Goal: Find specific page/section: Find specific page/section

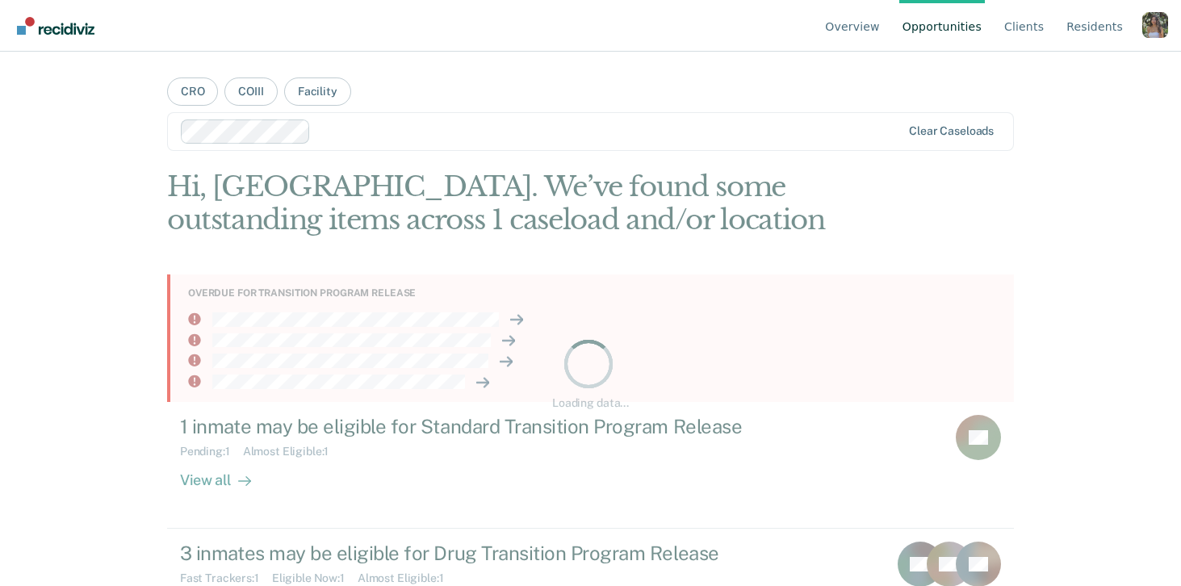
click at [1155, 18] on div "Profile dropdown button" at bounding box center [1155, 25] width 26 height 26
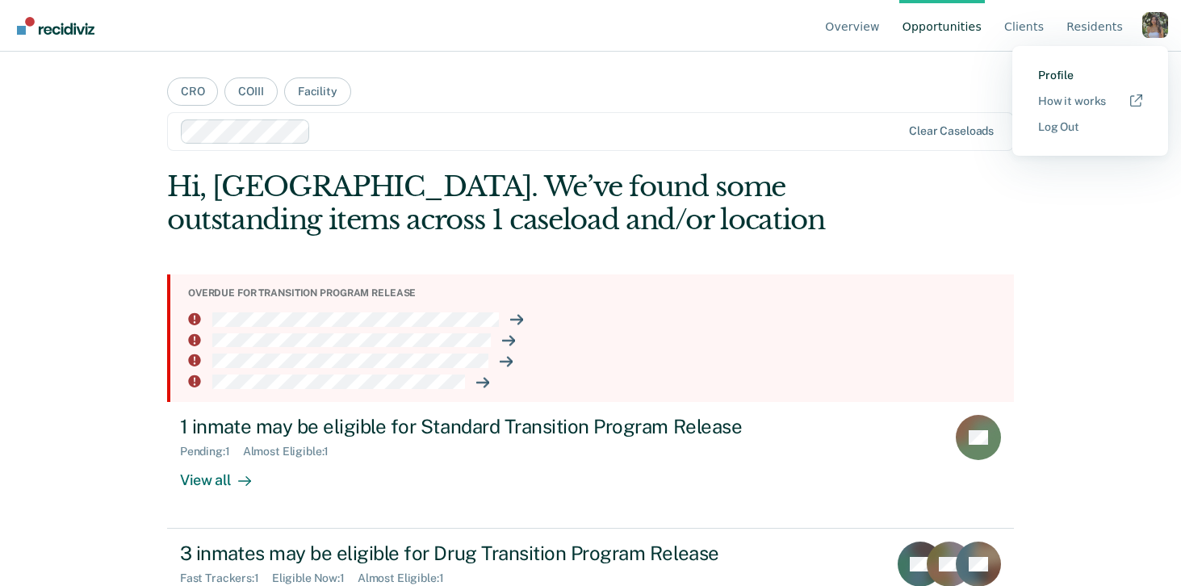
click at [1051, 75] on link "Profile" at bounding box center [1090, 76] width 104 height 14
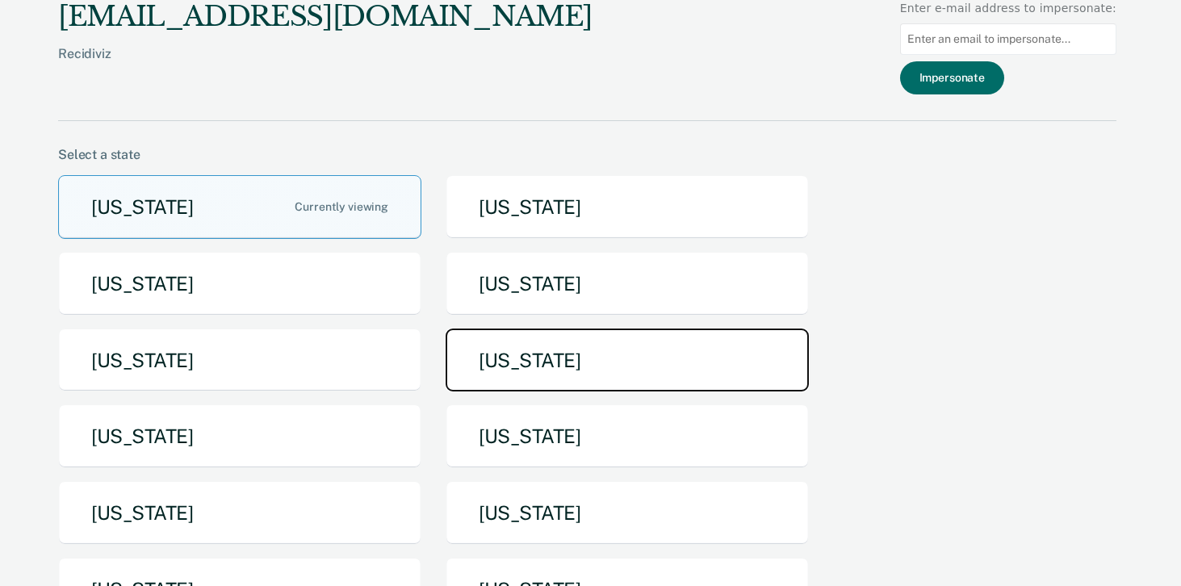
click at [538, 386] on button "[US_STATE]" at bounding box center [626, 360] width 363 height 64
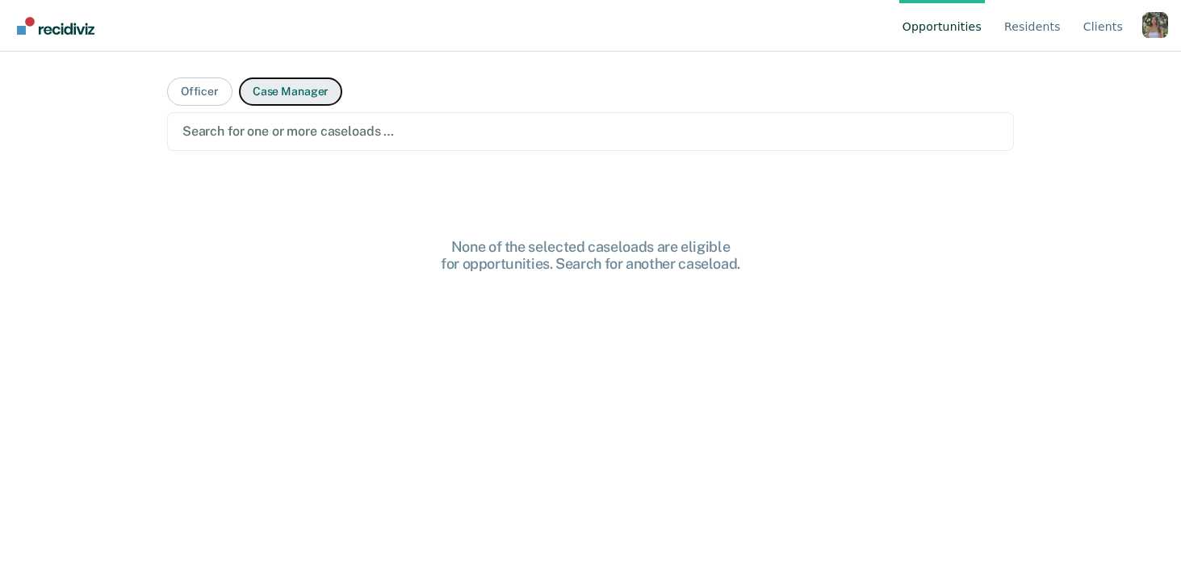
click at [285, 94] on button "Case Manager" at bounding box center [290, 91] width 103 height 28
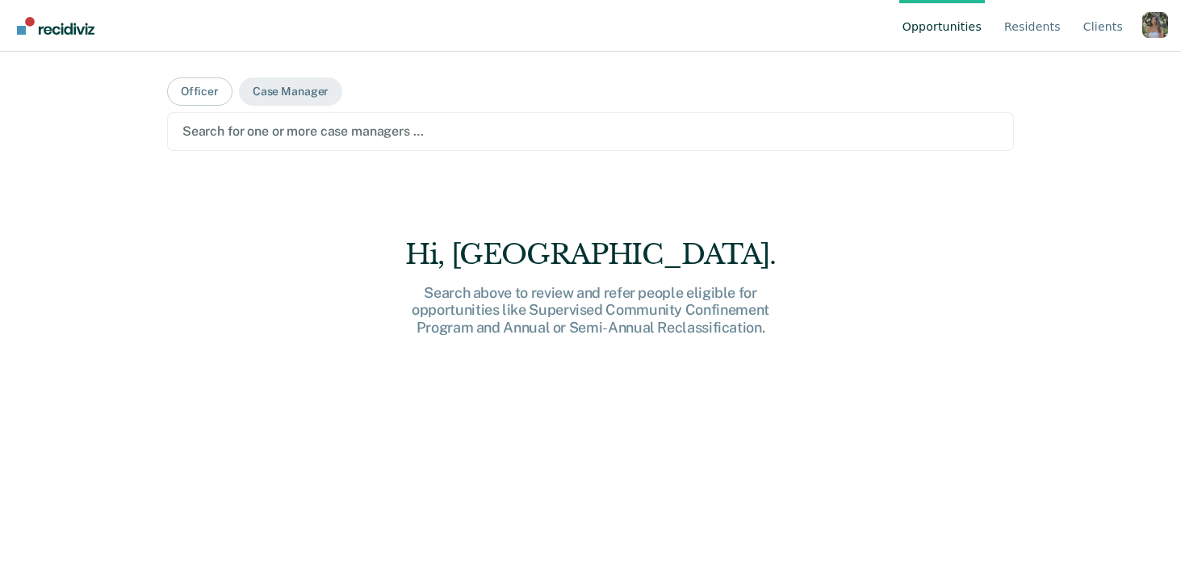
click at [282, 136] on div at bounding box center [590, 131] width 816 height 19
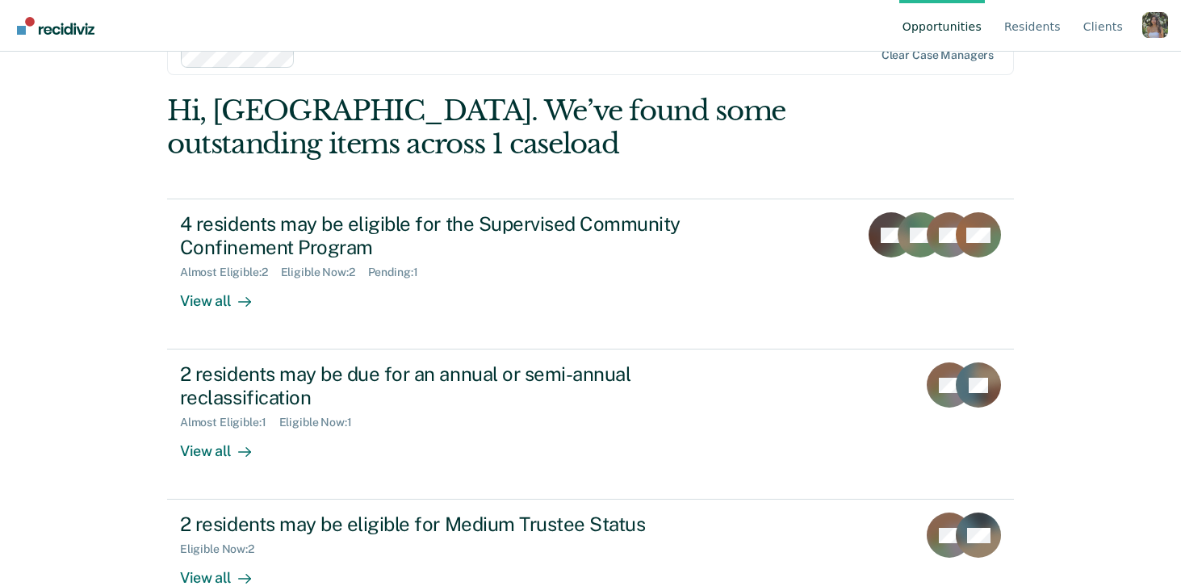
scroll to position [79, 0]
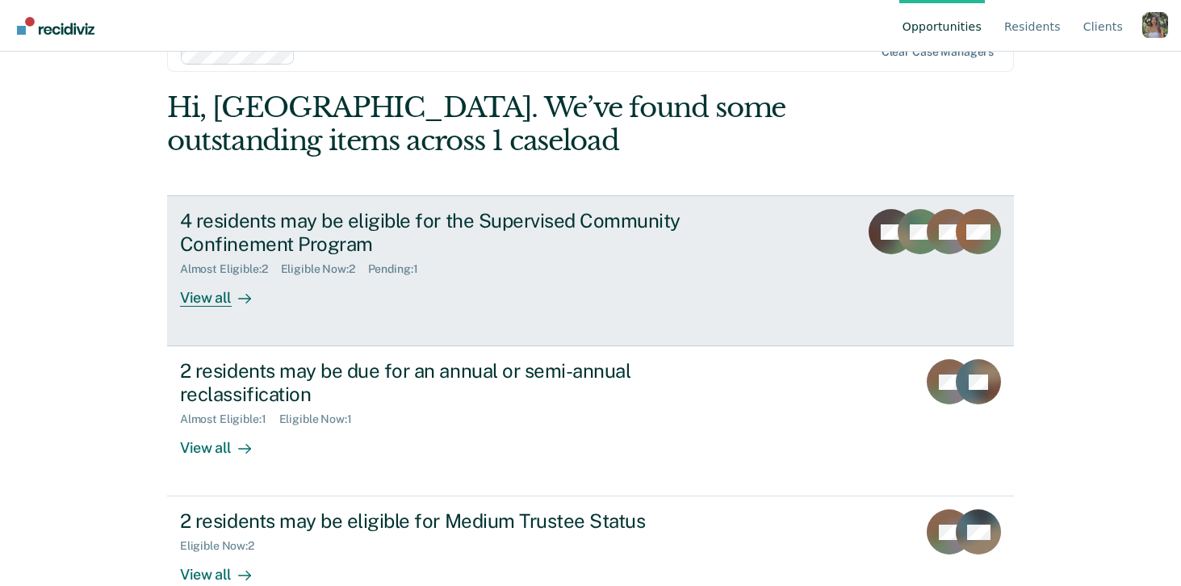
click at [558, 240] on div "4 residents may be eligible for the Supervised Community Confinement Program" at bounding box center [463, 232] width 566 height 47
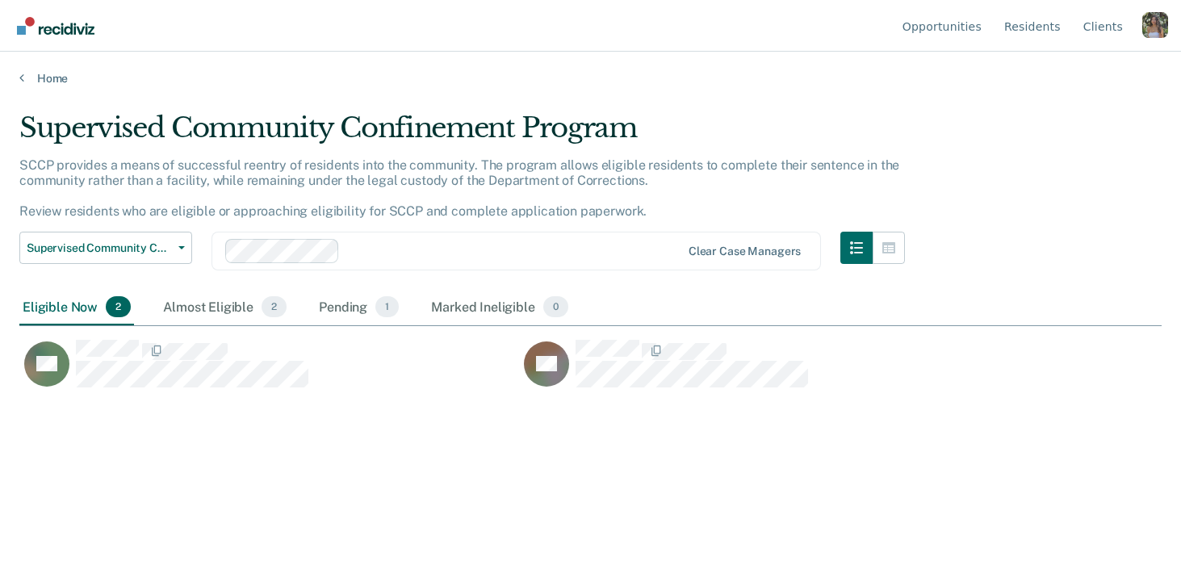
scroll to position [353, 1142]
click at [45, 81] on link "Home" at bounding box center [590, 78] width 1142 height 15
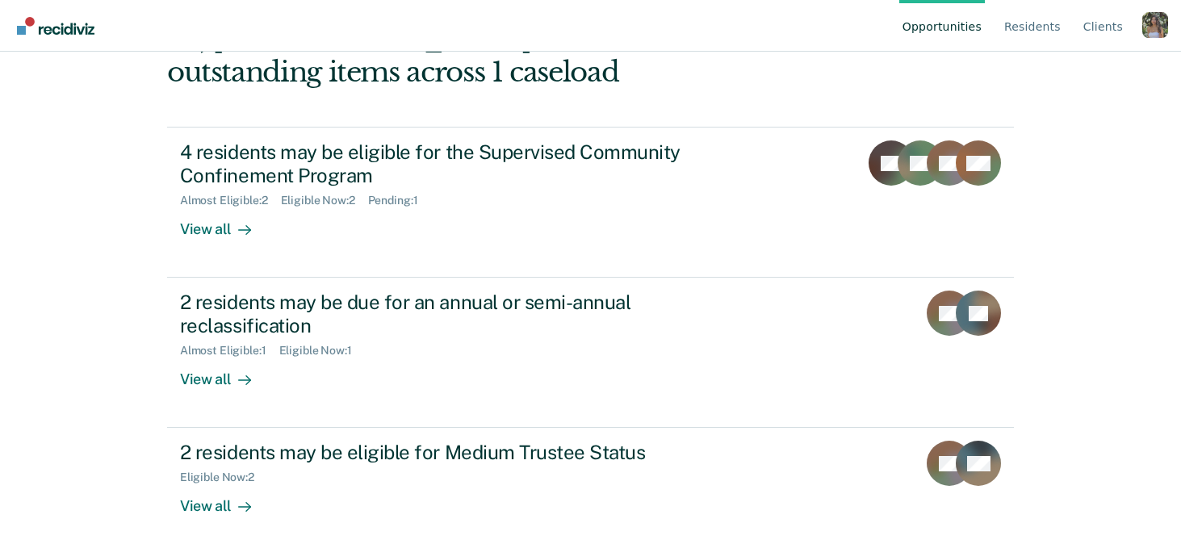
scroll to position [144, 0]
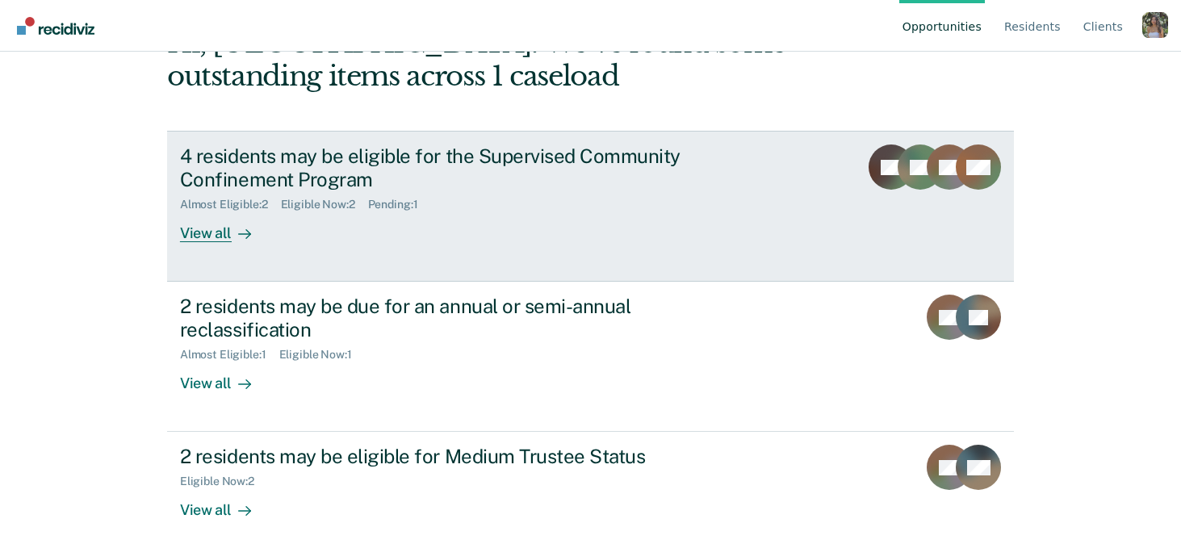
click at [577, 187] on div "4 residents may be eligible for the Supervised Community Confinement Program" at bounding box center [463, 167] width 566 height 47
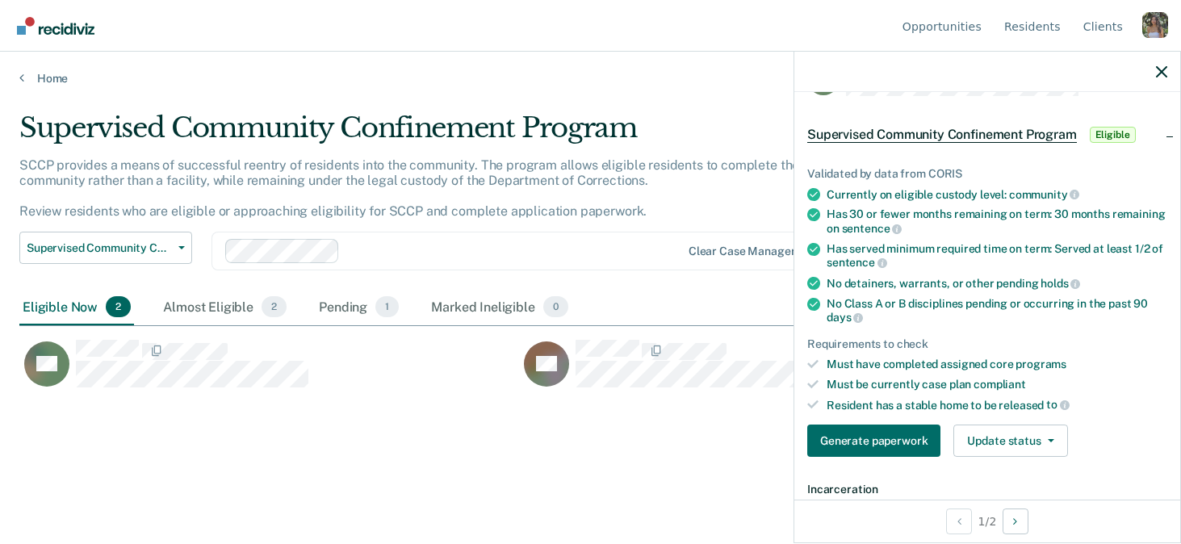
scroll to position [37, 0]
